Goal: Task Accomplishment & Management: Use online tool/utility

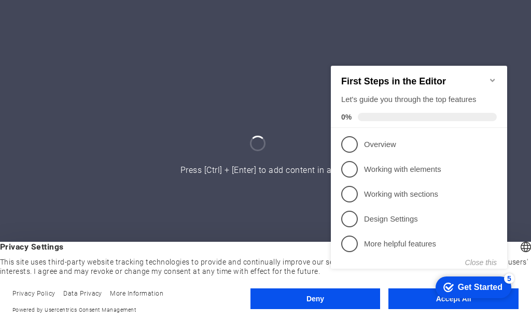
click at [428, 300] on div "checkmark Get Started 5 First Steps in the Editor Let's guide you through the t…" at bounding box center [421, 177] width 189 height 250
click at [401, 296] on div "checkmark Get Started 5 First Steps in the Editor Let's guide you through the t…" at bounding box center [421, 176] width 189 height 252
click at [419, 300] on div "checkmark Get Started 5 First Steps in the Editor Let's guide you through the t…" at bounding box center [421, 176] width 189 height 252
click at [491, 77] on icon "Minimize checklist" at bounding box center [492, 80] width 8 height 8
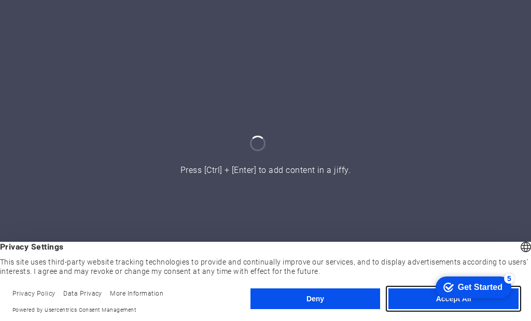
click at [0, 0] on button "Accept All" at bounding box center [0, 0] width 0 height 0
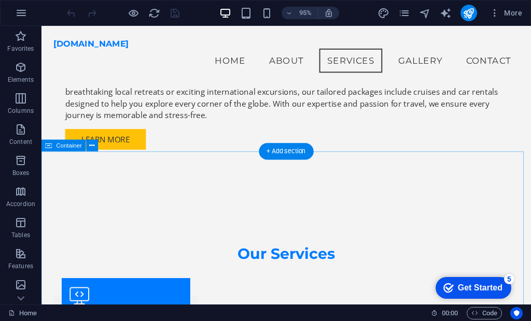
scroll to position [821, 0]
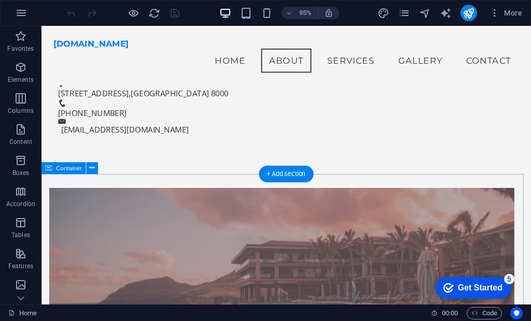
scroll to position [406, 0]
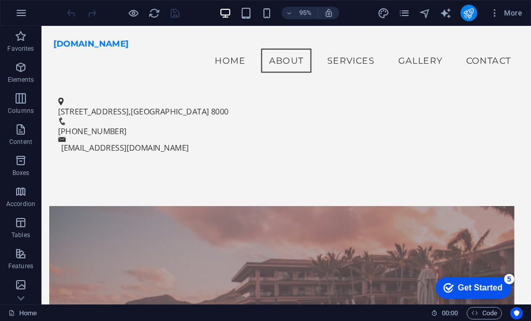
click at [0, 0] on button "publish" at bounding box center [0, 0] width 0 height 0
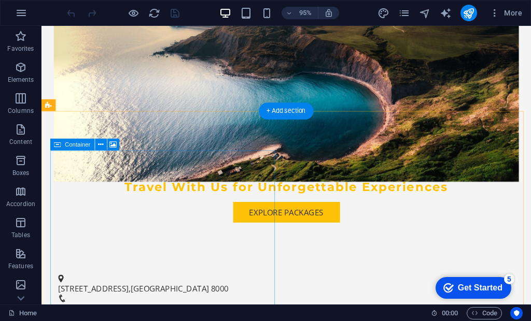
scroll to position [250, 0]
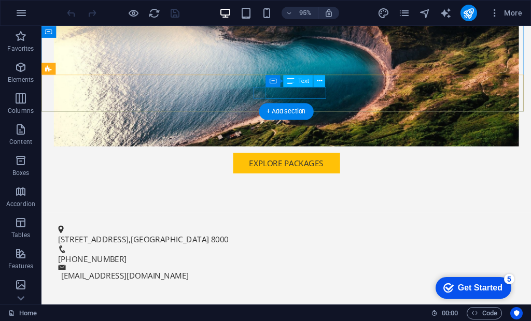
click at [131, 266] on span "+27 21 123 4567" at bounding box center [95, 271] width 72 height 11
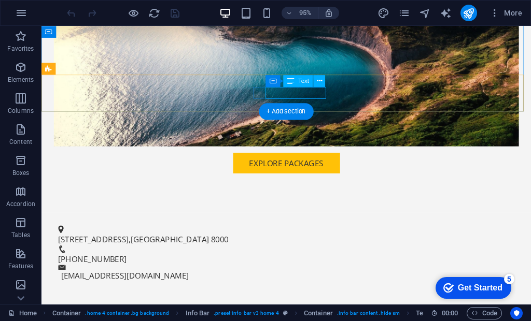
click at [131, 266] on span "+27 21 123 4567" at bounding box center [95, 271] width 72 height 11
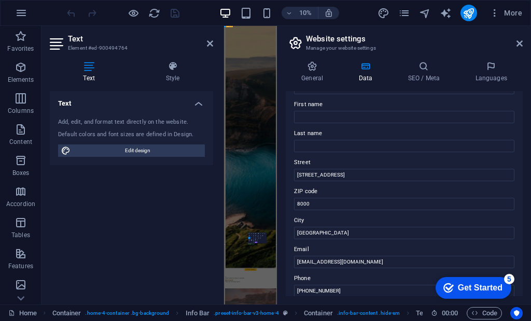
scroll to position [104, 0]
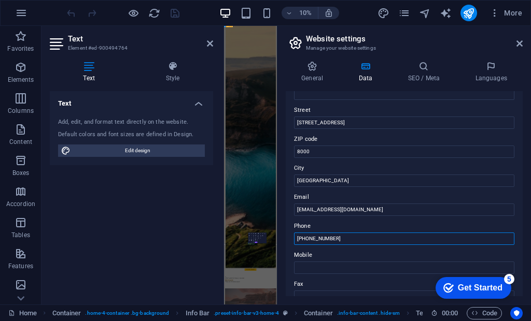
drag, startPoint x: 340, startPoint y: 239, endPoint x: 259, endPoint y: 238, distance: 80.9
click at [259, 238] on div "Home Favorites Elements Columns Content Boxes Accordion Tables Features Images …" at bounding box center [265, 165] width 531 height 279
type input "+"
type input "083 443 3354"
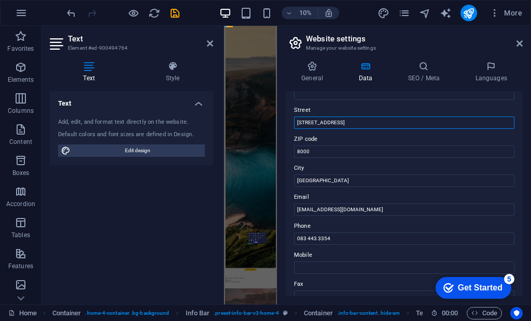
drag, startPoint x: 574, startPoint y: 147, endPoint x: 640, endPoint y: 804, distance: 661.1
drag, startPoint x: 344, startPoint y: 120, endPoint x: 297, endPoint y: 115, distance: 47.5
click at [297, 115] on div "Street 123 Tour Avenue" at bounding box center [404, 116] width 220 height 25
type input "66 Parkane Sandow Sandton"
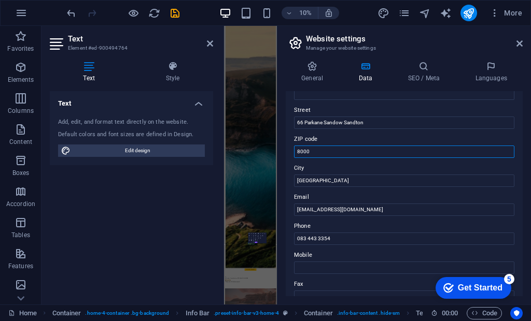
drag, startPoint x: 321, startPoint y: 154, endPoint x: 0, endPoint y: 1185, distance: 1079.9
click at [223, 150] on div "Home Favorites Elements Columns Content Boxes Accordion Tables Features Images …" at bounding box center [265, 165] width 531 height 279
click at [322, 155] on input "8000" at bounding box center [404, 152] width 220 height 12
type input "8"
type input "2191"
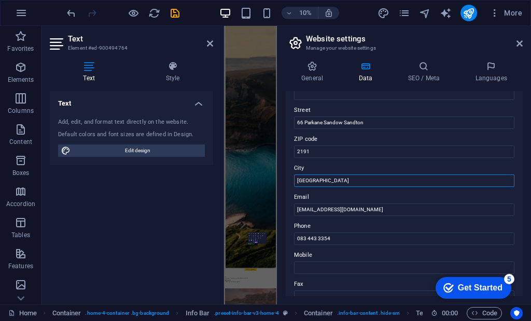
drag, startPoint x: 556, startPoint y: 206, endPoint x: 719, endPoint y: 1469, distance: 1273.7
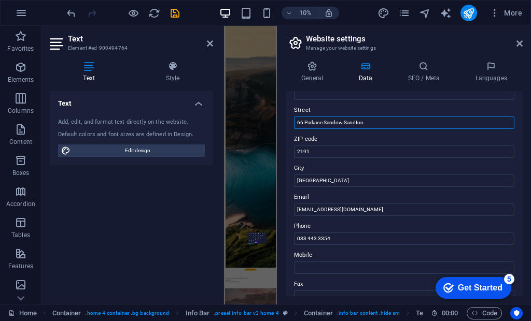
click at [358, 122] on input "66 Parkane Sandow Sandton" at bounding box center [404, 123] width 220 height 12
type input "66 Parkane Sandow"
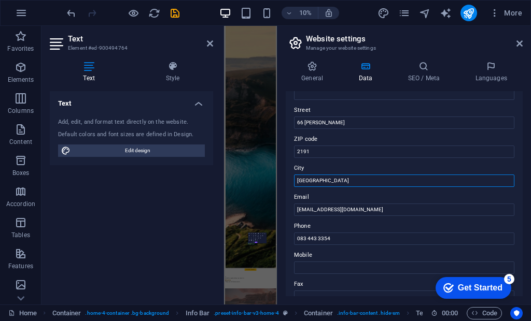
drag, startPoint x: 331, startPoint y: 184, endPoint x: 278, endPoint y: 180, distance: 53.0
click at [278, 180] on aside "Website settings Manage your website settings General Data SEO / Meta Languages…" at bounding box center [404, 165] width 254 height 279
paste input "Sandto"
type input "Sandton"
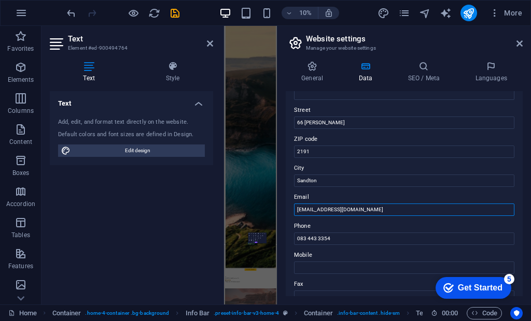
click at [490, 209] on input "[EMAIL_ADDRESS][DOMAIN_NAME]" at bounding box center [404, 210] width 220 height 12
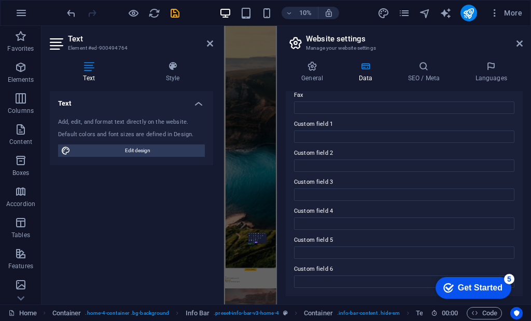
scroll to position [0, 0]
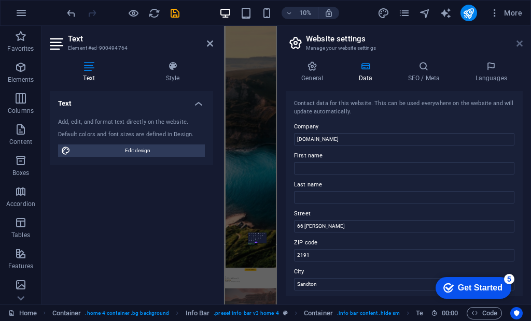
click at [518, 40] on icon at bounding box center [519, 43] width 6 height 8
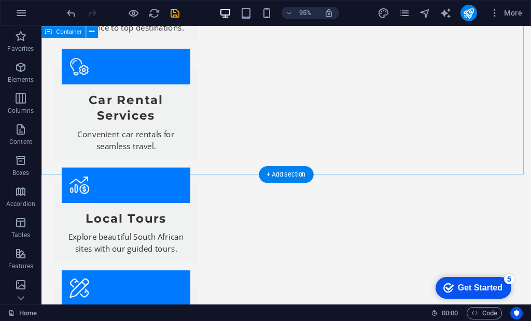
scroll to position [1287, 0]
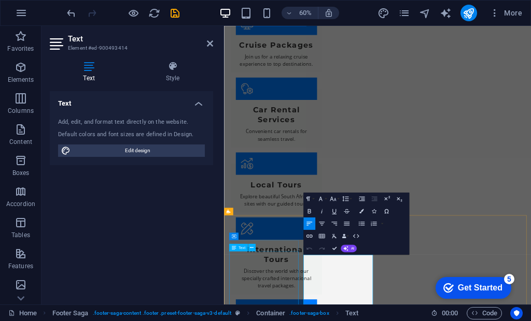
scroll to position [1261, 0]
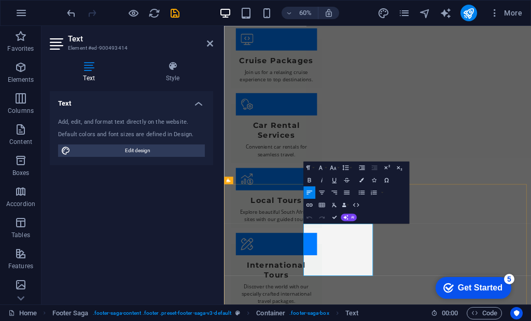
drag, startPoint x: 379, startPoint y: 414, endPoint x: 363, endPoint y: 412, distance: 15.8
drag, startPoint x: 396, startPoint y: 397, endPoint x: 352, endPoint y: 397, distance: 43.0
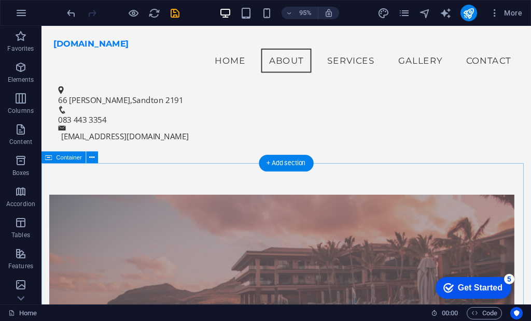
scroll to position [406, 0]
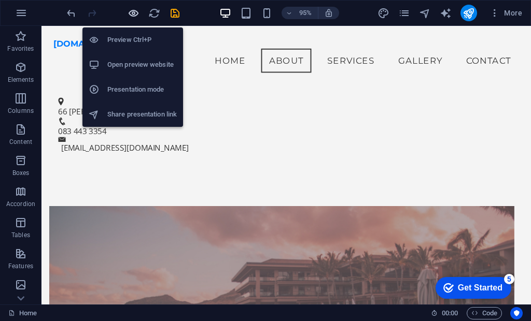
click at [0, 0] on icon "button" at bounding box center [0, 0] width 0 height 0
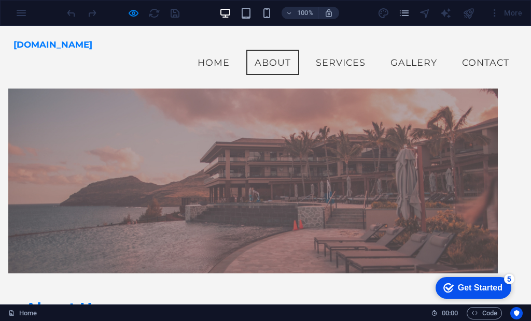
scroll to position [414, 0]
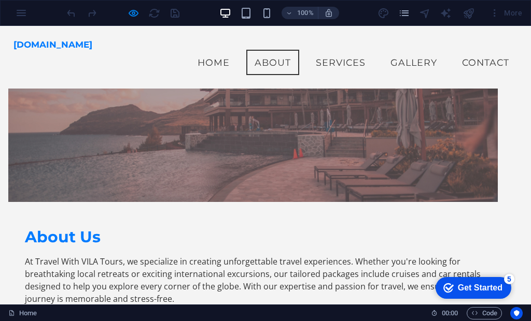
scroll to position [395, 0]
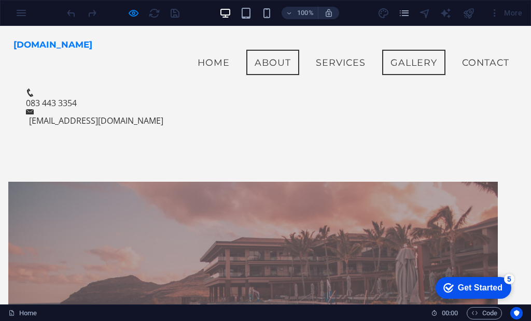
click at [400, 59] on link "Gallery" at bounding box center [413, 63] width 63 height 26
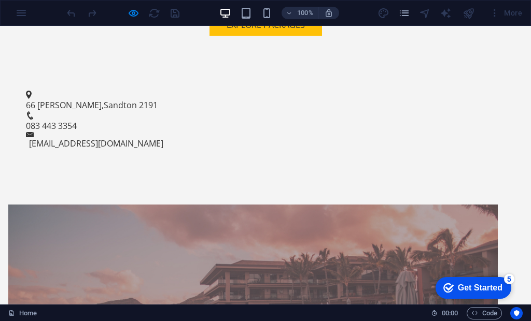
scroll to position [415, 0]
click at [133, 204] on div at bounding box center [252, 299] width 489 height 191
click at [145, 204] on div at bounding box center [252, 299] width 489 height 191
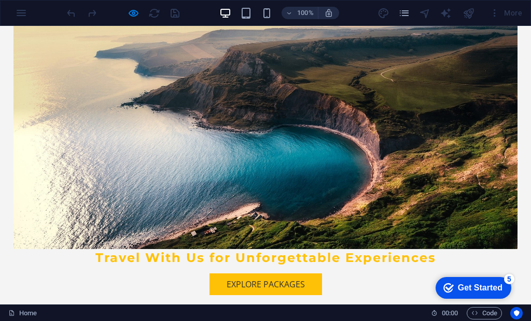
scroll to position [207, 0]
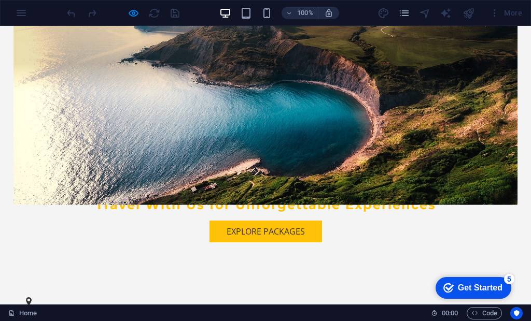
scroll to position [415, 0]
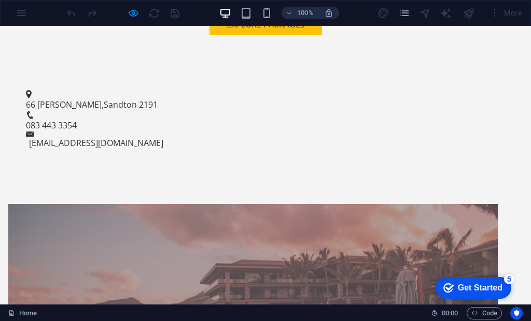
click at [166, 204] on div at bounding box center [252, 299] width 489 height 191
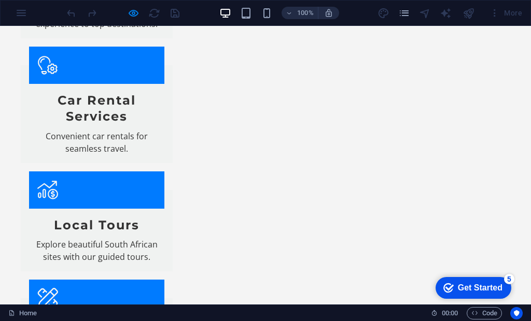
scroll to position [1293, 0]
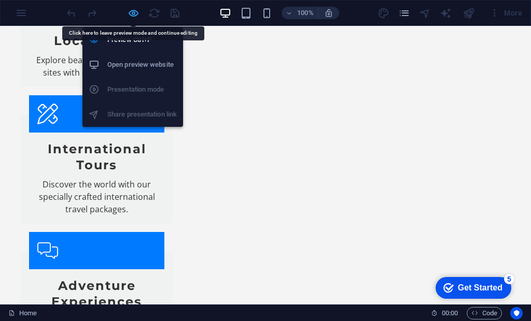
click at [0, 0] on icon "button" at bounding box center [0, 0] width 0 height 0
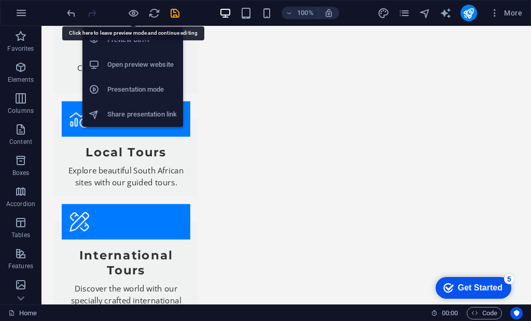
scroll to position [1288, 0]
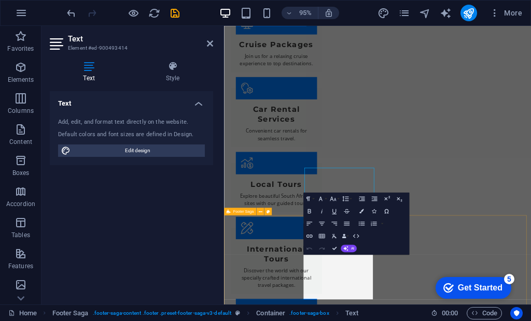
scroll to position [1261, 0]
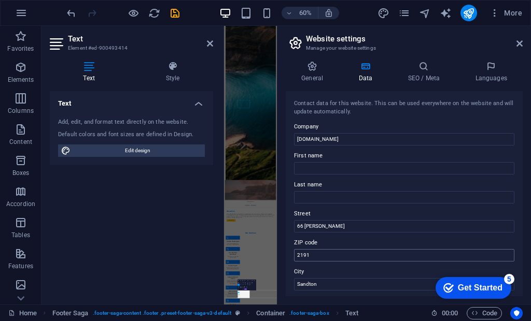
scroll to position [930, 0]
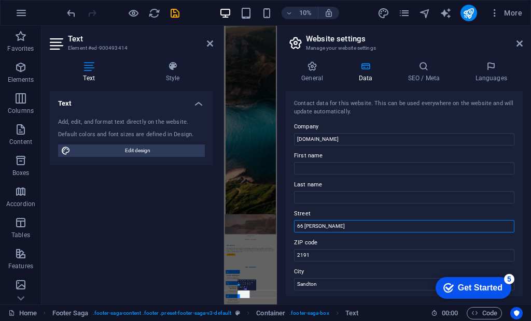
click at [344, 226] on input "66 Parkane Sandow" at bounding box center [404, 226] width 220 height 12
type input "66 Parkane Sandown"
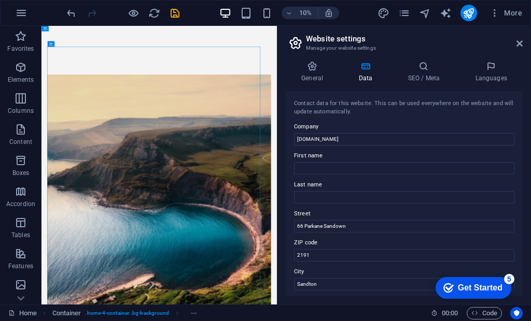
scroll to position [6, 0]
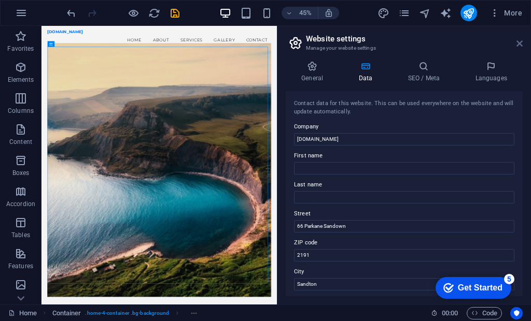
click at [521, 43] on icon at bounding box center [519, 43] width 6 height 8
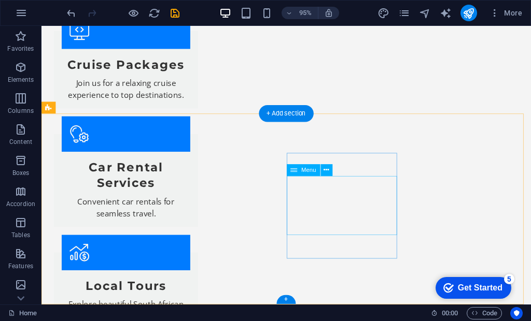
scroll to position [1288, 0]
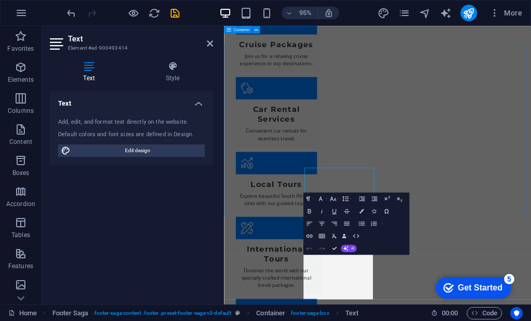
scroll to position [1261, 0]
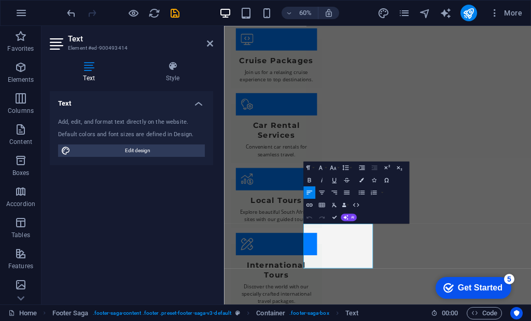
click at [359, 221] on div "Paragraph Format Normal Heading 1 Heading 2 Heading 3 Heading 4 Heading 5 Headi…" at bounding box center [356, 193] width 106 height 62
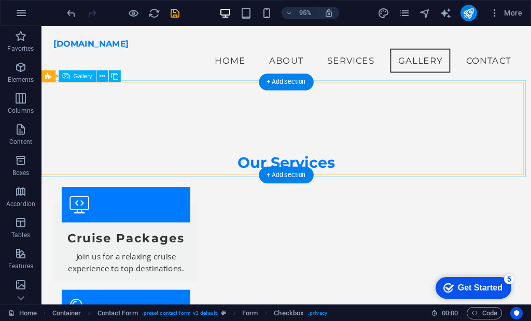
scroll to position [872, 0]
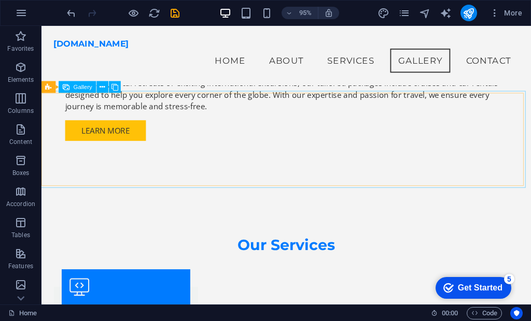
click at [77, 89] on span "Gallery" at bounding box center [83, 87] width 19 height 6
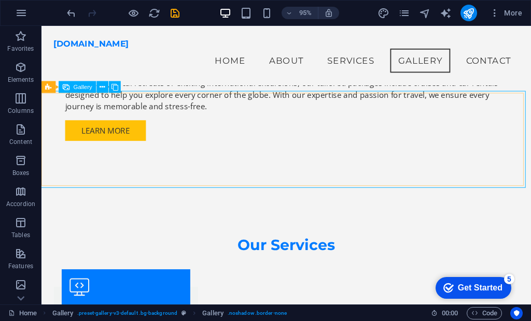
click at [82, 86] on span "Gallery" at bounding box center [83, 87] width 19 height 6
click at [112, 86] on icon at bounding box center [114, 87] width 7 height 10
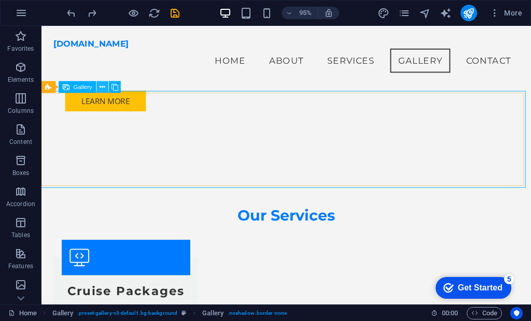
drag, startPoint x: 102, startPoint y: 83, endPoint x: 63, endPoint y: 79, distance: 39.1
click at [102, 83] on icon at bounding box center [102, 87] width 5 height 10
click at [73, 87] on div "Gallery" at bounding box center [77, 87] width 37 height 12
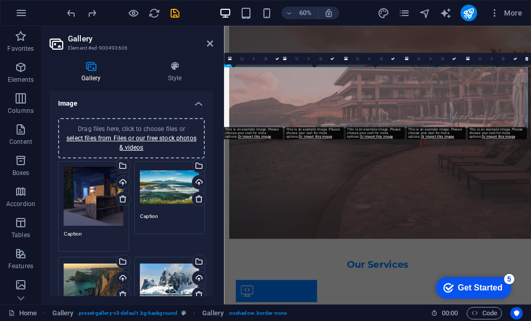
scroll to position [1070, 0]
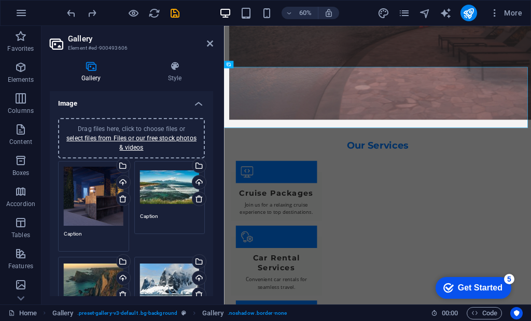
drag, startPoint x: 210, startPoint y: 164, endPoint x: 213, endPoint y: 187, distance: 23.0
click at [213, 187] on div "Gallery Style Image Drag files here, click to choose files or select files from…" at bounding box center [131, 179] width 180 height 252
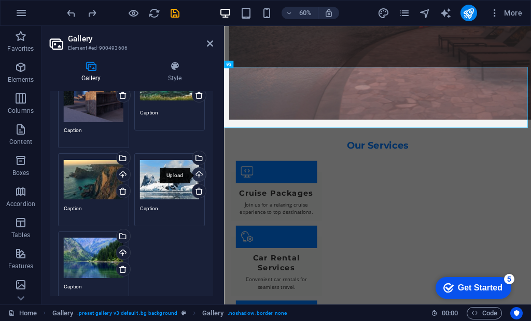
click at [197, 175] on div "Upload" at bounding box center [198, 176] width 16 height 16
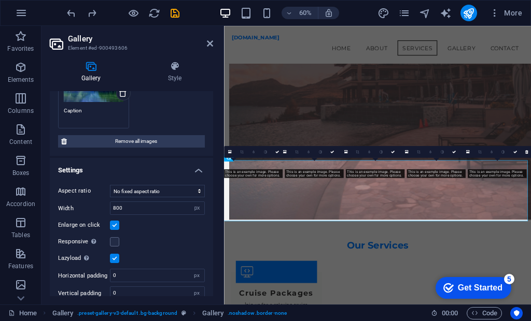
scroll to position [291, 0]
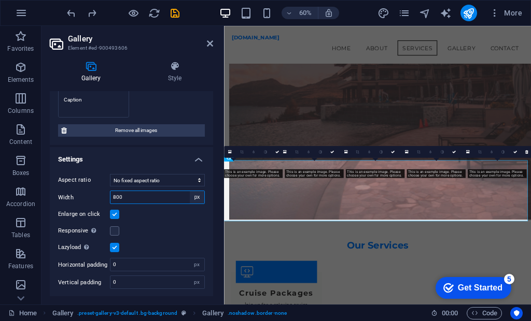
click at [199, 198] on select "px %" at bounding box center [197, 197] width 15 height 12
select select "%"
click at [190, 191] on select "px %" at bounding box center [197, 197] width 15 height 12
type input "100"
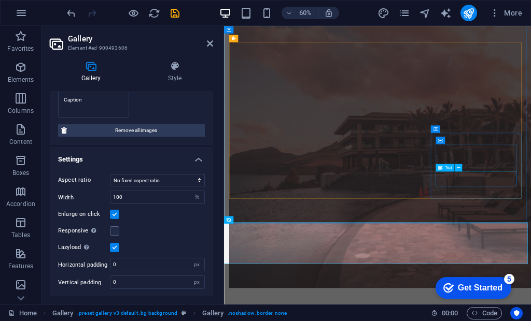
scroll to position [863, 0]
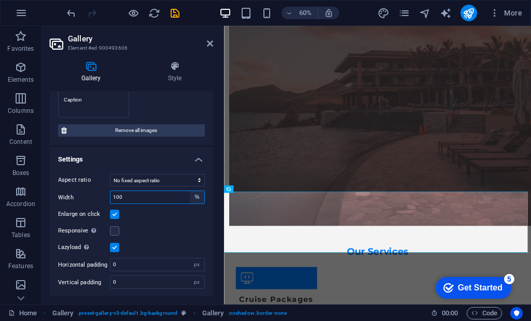
click at [196, 200] on select "px %" at bounding box center [197, 197] width 15 height 12
click at [190, 191] on select "px %" at bounding box center [197, 197] width 15 height 12
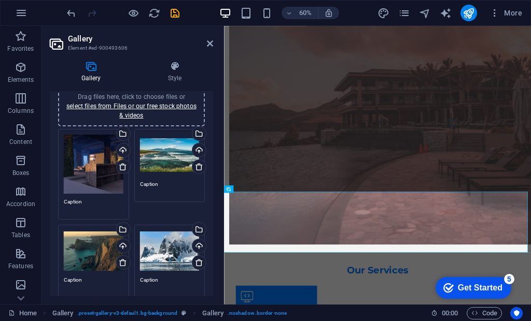
scroll to position [32, 0]
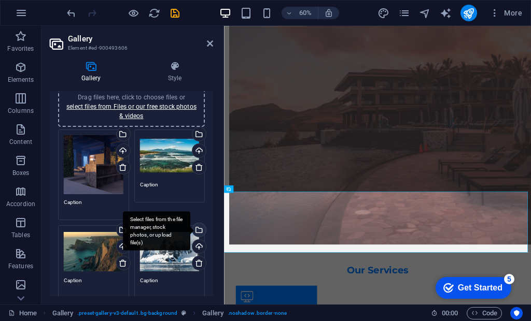
click at [198, 228] on div "Select files from the file manager, stock photos, or upload file(s)" at bounding box center [198, 231] width 16 height 16
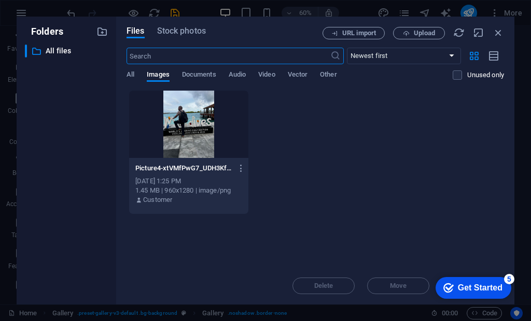
scroll to position [930, 0]
click at [241, 169] on icon "button" at bounding box center [241, 168] width 10 height 9
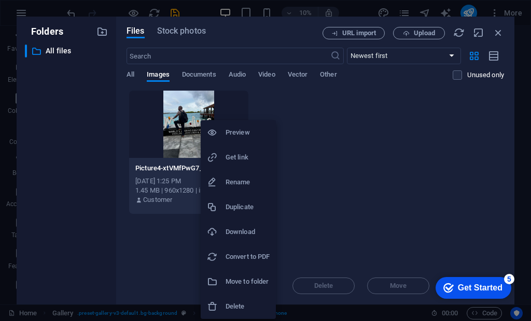
click at [241, 313] on li "Delete" at bounding box center [238, 306] width 75 height 25
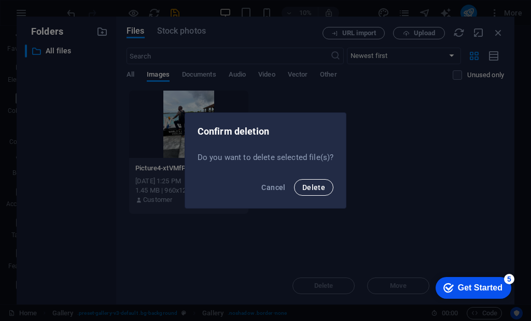
click at [315, 187] on span "Delete" at bounding box center [313, 187] width 23 height 8
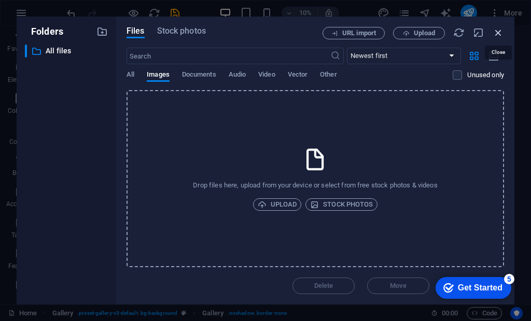
drag, startPoint x: 497, startPoint y: 32, endPoint x: 227, endPoint y: 142, distance: 291.1
click at [497, 32] on icon "button" at bounding box center [497, 32] width 11 height 11
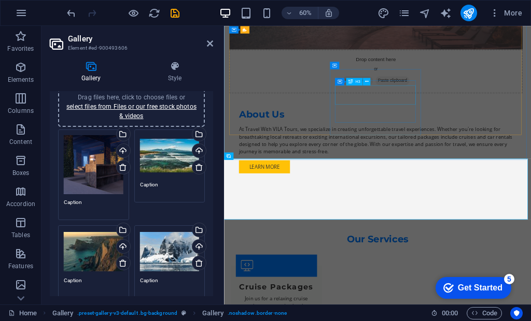
scroll to position [1018, 0]
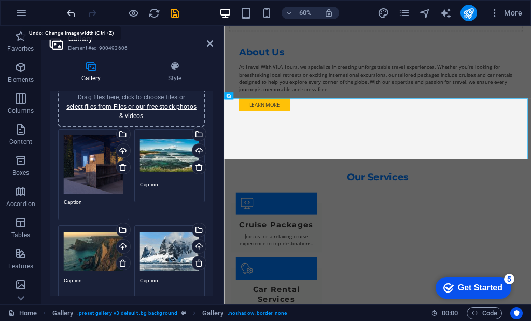
select select "%"
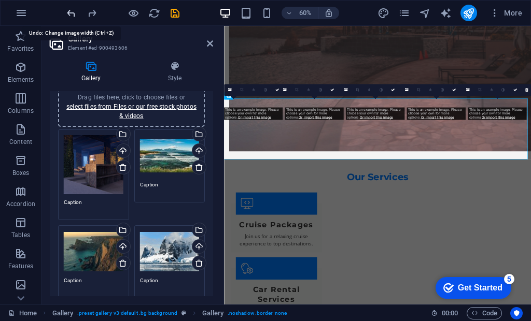
type input "800"
select select "px"
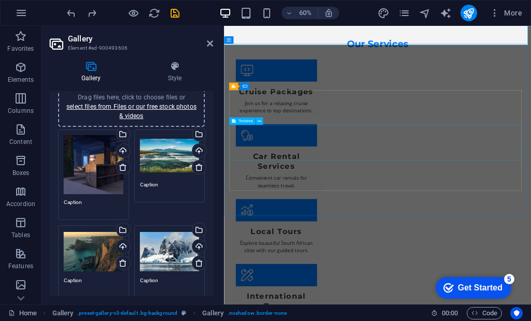
scroll to position [1261, 0]
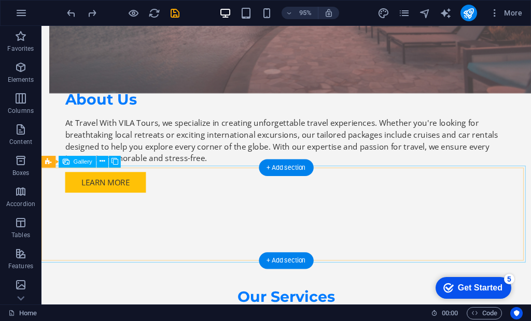
scroll to position [846, 0]
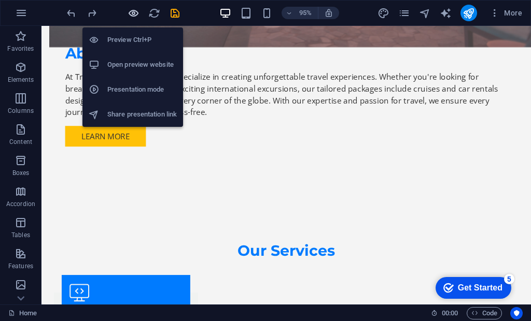
click at [0, 0] on icon "button" at bounding box center [0, 0] width 0 height 0
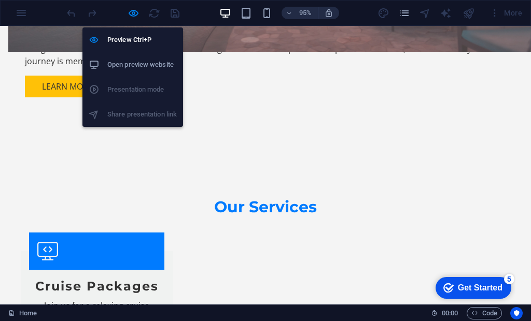
scroll to position [834, 0]
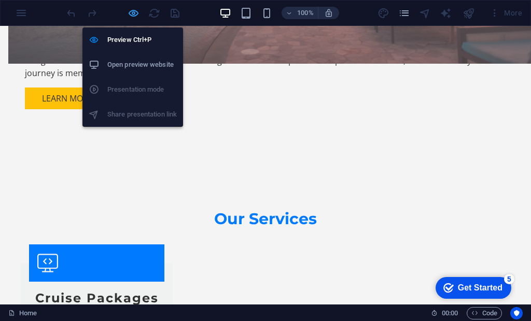
click at [0, 0] on icon "button" at bounding box center [0, 0] width 0 height 0
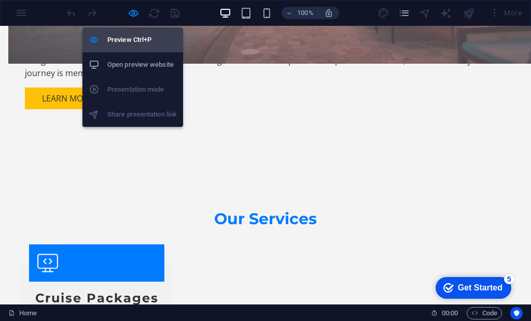
scroll to position [846, 0]
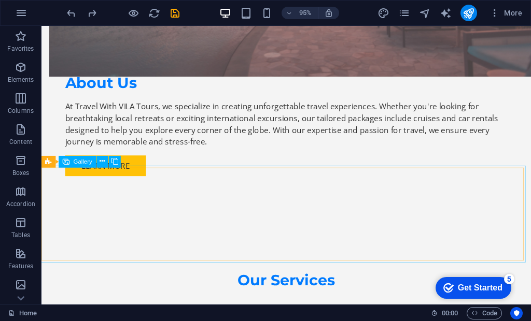
click at [79, 163] on span "Gallery" at bounding box center [83, 162] width 19 height 6
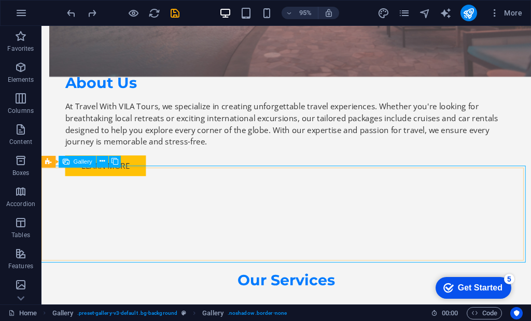
click at [67, 163] on icon at bounding box center [66, 162] width 7 height 12
click at [89, 162] on span "Gallery" at bounding box center [83, 162] width 19 height 6
select select "px"
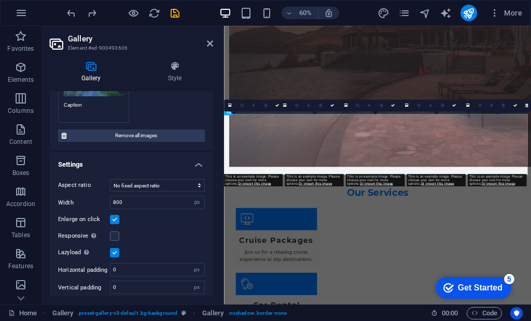
scroll to position [291, 0]
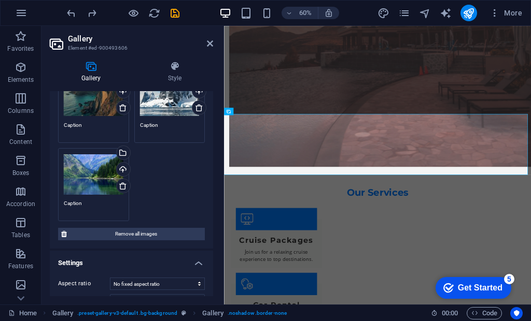
scroll to position [135, 0]
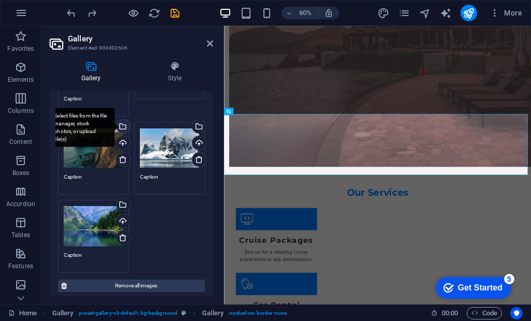
click at [115, 126] on div "Select files from the file manager, stock photos, or upload file(s)" at bounding box center [80, 127] width 67 height 39
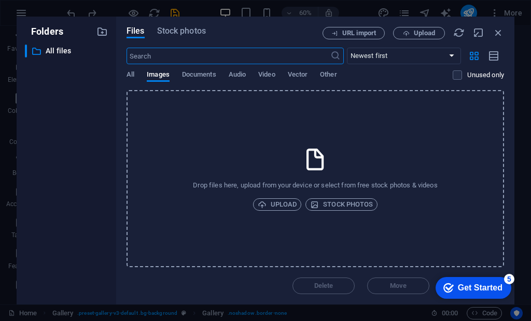
scroll to position [930, 0]
click at [130, 72] on span "All" at bounding box center [130, 75] width 8 height 15
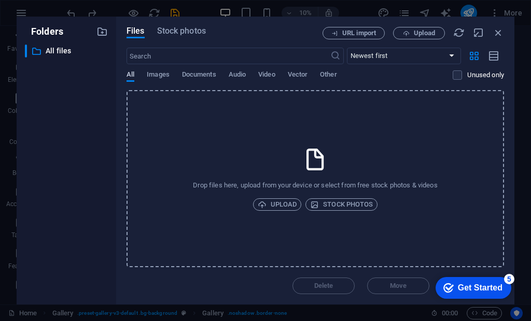
click at [129, 81] on button "All" at bounding box center [130, 75] width 8 height 11
click at [160, 30] on span "Stock photos" at bounding box center [181, 31] width 49 height 12
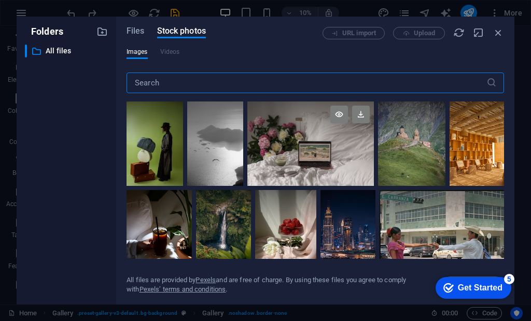
scroll to position [104, 0]
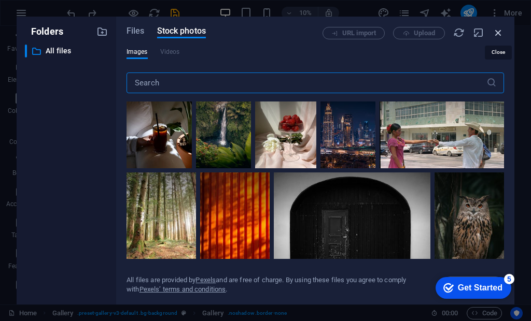
click at [498, 32] on icon "button" at bounding box center [497, 32] width 11 height 11
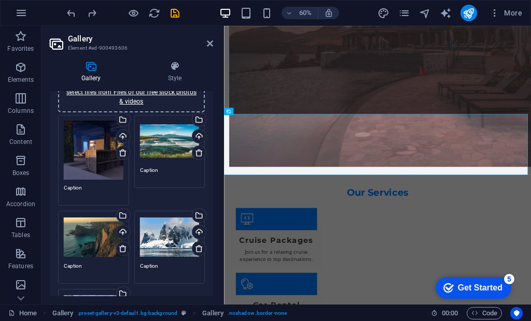
scroll to position [0, 0]
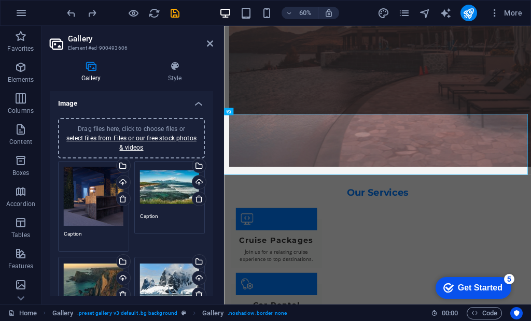
click at [88, 206] on div "Drag files here, click to choose files or select files from Files or our free s…" at bounding box center [94, 197] width 60 height 60
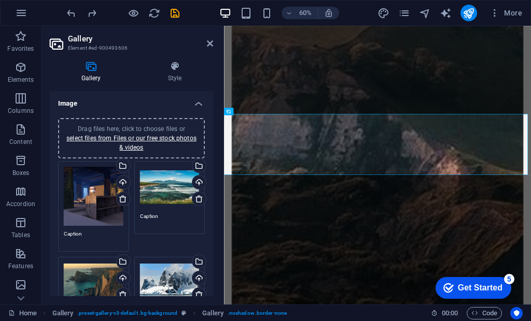
scroll to position [930, 0]
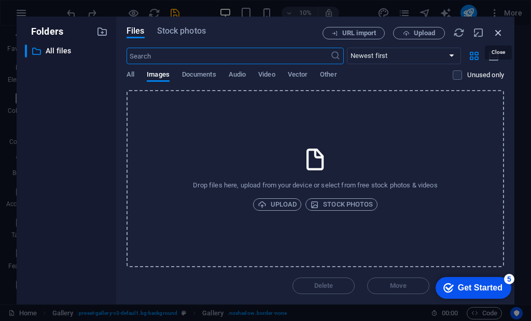
click at [500, 31] on icon "button" at bounding box center [497, 32] width 11 height 11
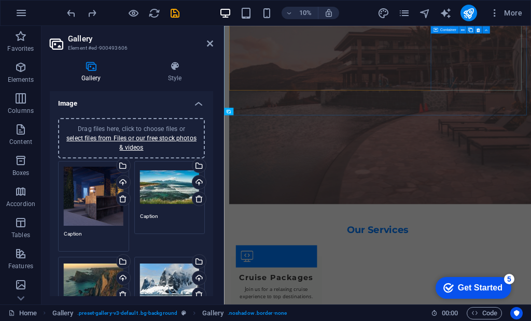
scroll to position [992, 0]
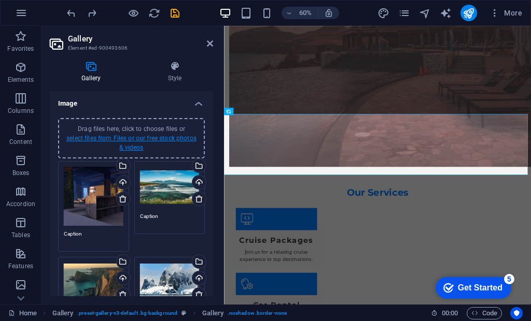
click at [131, 147] on link "select files from Files or our free stock photos & videos" at bounding box center [131, 143] width 130 height 17
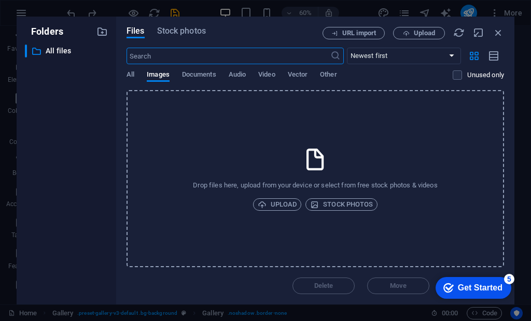
scroll to position [930, 0]
click at [279, 205] on span "Upload" at bounding box center [277, 205] width 39 height 12
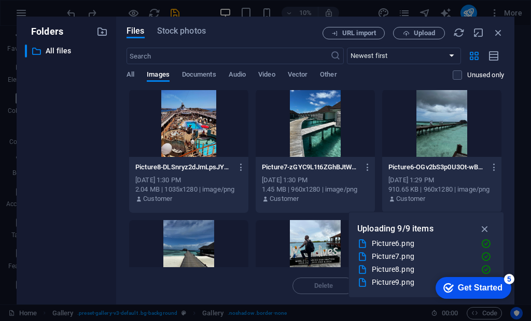
scroll to position [0, 0]
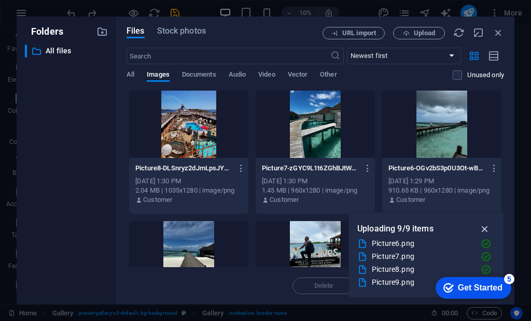
click at [488, 228] on icon "button" at bounding box center [485, 228] width 12 height 11
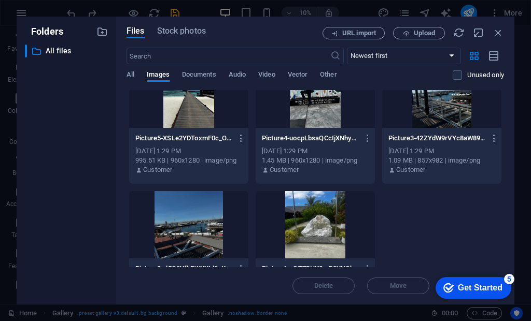
scroll to position [208, 0]
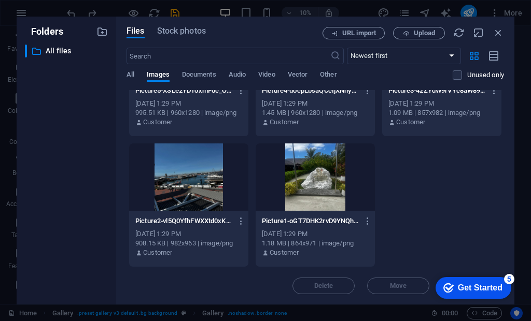
drag, startPoint x: 503, startPoint y: 218, endPoint x: 61, endPoint y: 18, distance: 485.1
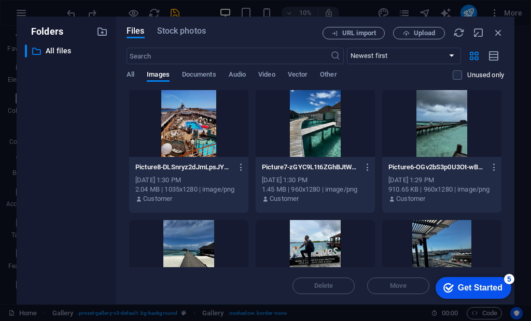
scroll to position [0, 0]
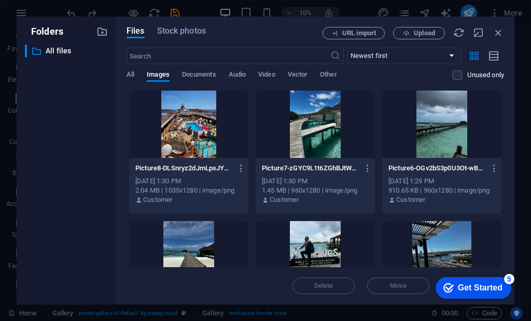
click at [135, 76] on div "All Images Documents Audio Video Vector Other" at bounding box center [289, 80] width 326 height 20
click at [129, 76] on span "All" at bounding box center [130, 75] width 8 height 15
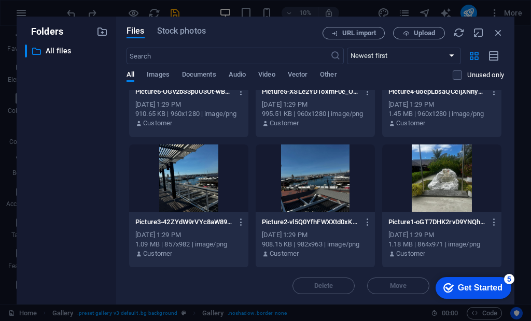
scroll to position [208, 0]
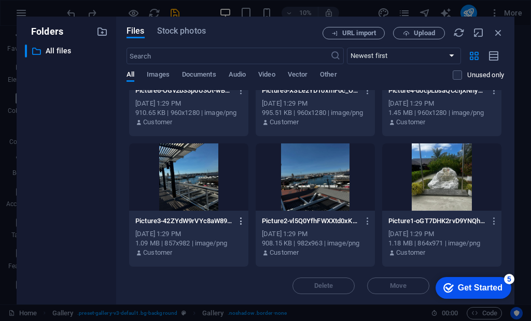
click at [242, 225] on icon "button" at bounding box center [241, 221] width 10 height 9
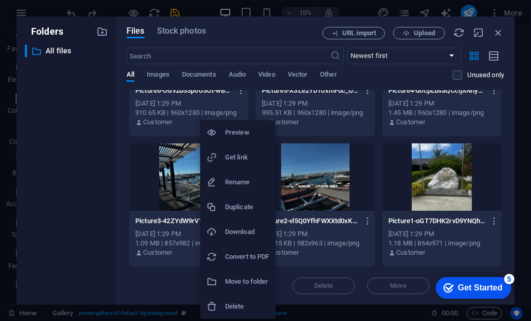
click at [175, 283] on div at bounding box center [265, 160] width 531 height 321
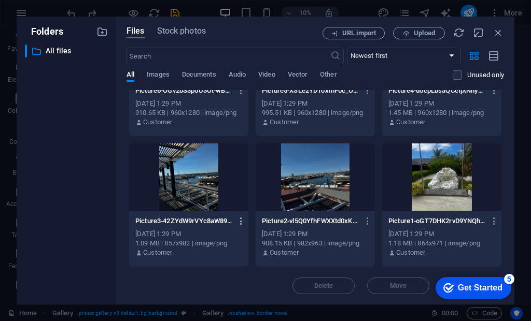
click at [242, 219] on icon "button" at bounding box center [241, 221] width 10 height 9
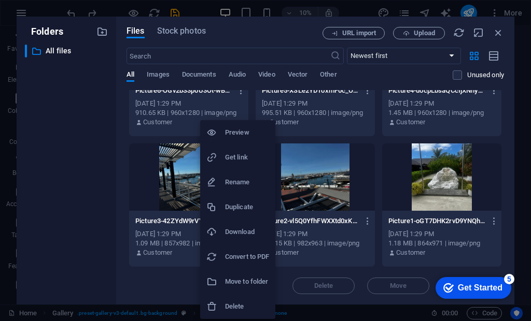
click at [228, 311] on h6 "Delete" at bounding box center [247, 307] width 44 height 12
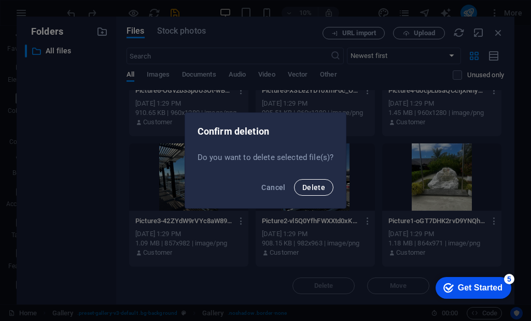
click at [312, 187] on span "Delete" at bounding box center [313, 187] width 23 height 8
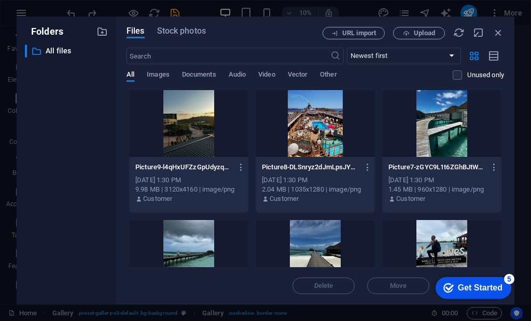
scroll to position [0, 0]
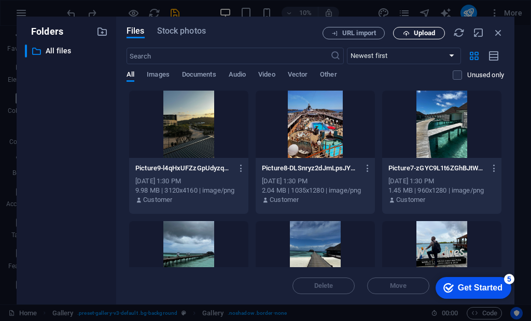
click at [414, 35] on span "Upload" at bounding box center [424, 33] width 21 height 6
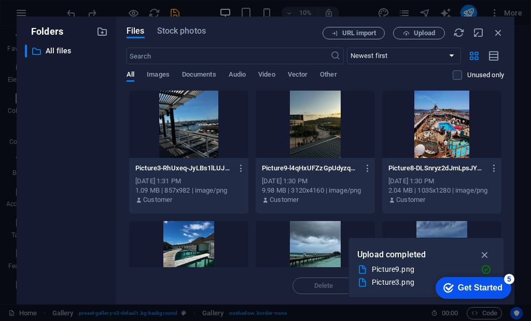
scroll to position [208, 0]
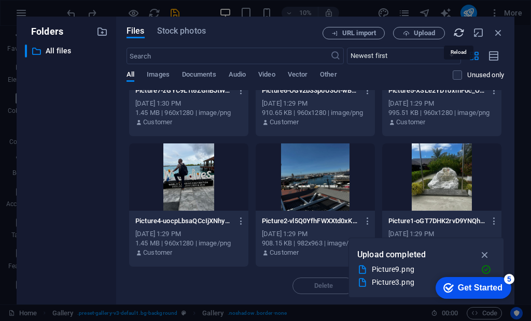
click at [460, 32] on icon "button" at bounding box center [458, 32] width 11 height 11
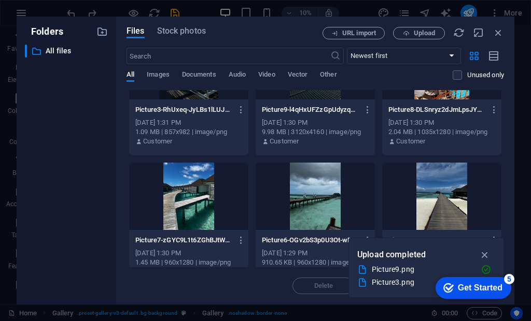
scroll to position [0, 0]
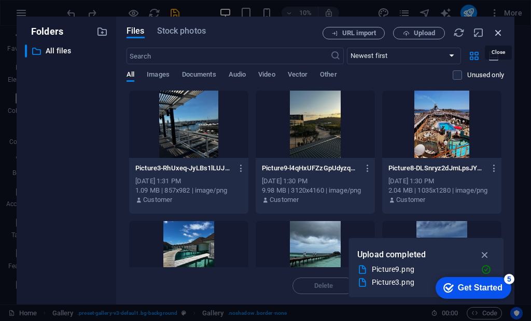
click at [499, 30] on icon "button" at bounding box center [497, 32] width 11 height 11
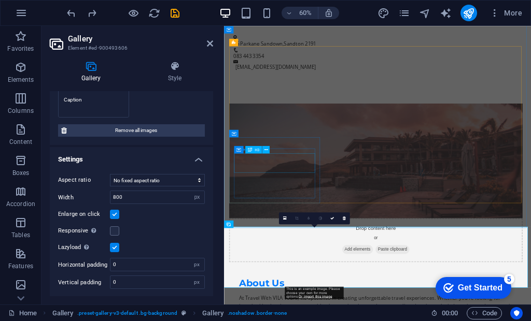
scroll to position [940, 0]
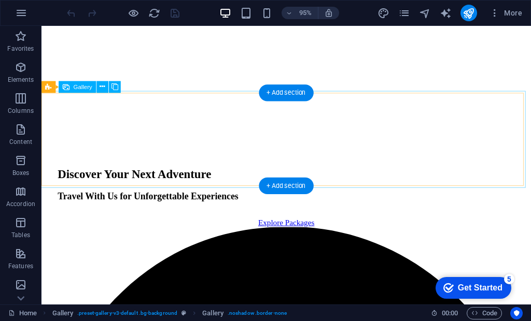
scroll to position [925, 0]
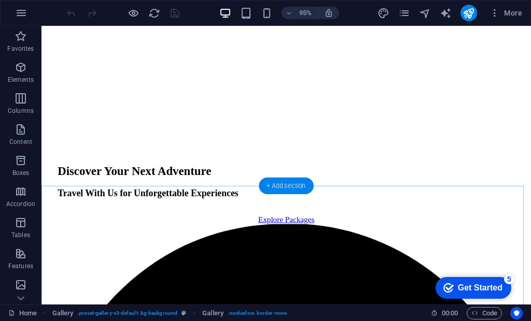
click at [301, 184] on div "+ Add section" at bounding box center [286, 186] width 54 height 17
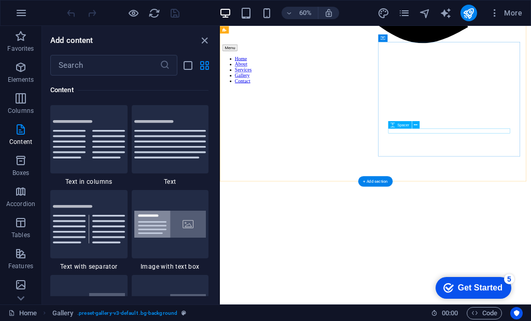
scroll to position [433, 0]
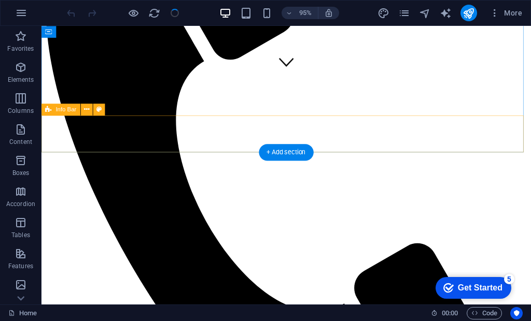
scroll to position [155, 0]
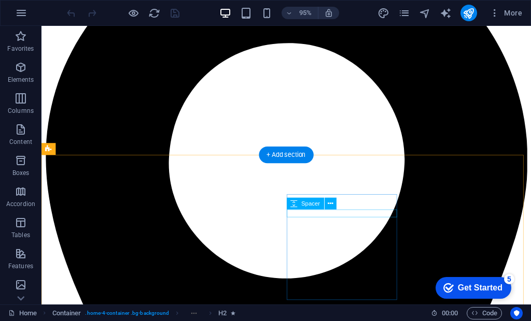
scroll to position [1140, 0]
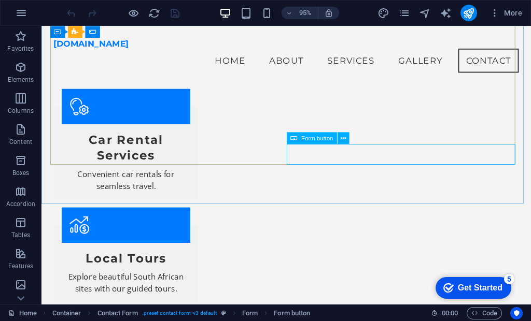
click at [316, 137] on span "Form button" at bounding box center [317, 138] width 32 height 6
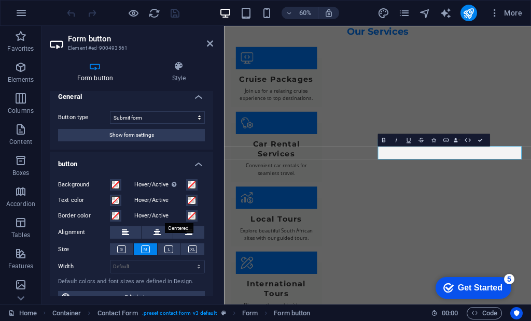
scroll to position [0, 0]
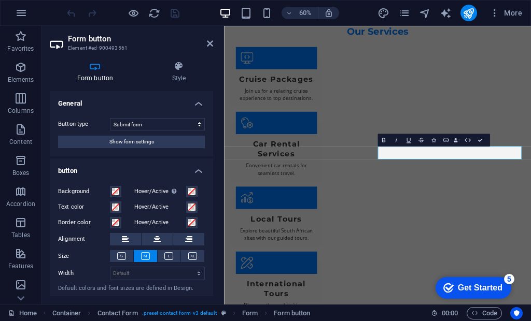
click at [94, 70] on icon at bounding box center [95, 66] width 91 height 10
click at [194, 125] on select "Submit form Reset form No action" at bounding box center [157, 124] width 95 height 12
click at [110, 118] on select "Submit form Reset form No action" at bounding box center [157, 124] width 95 height 12
click at [152, 136] on span "Show form settings" at bounding box center [131, 142] width 45 height 12
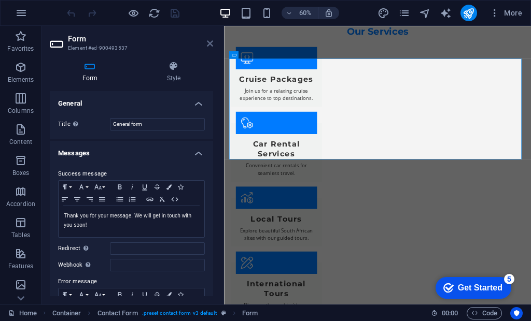
click at [210, 43] on icon at bounding box center [210, 43] width 6 height 8
